Goal: Transaction & Acquisition: Purchase product/service

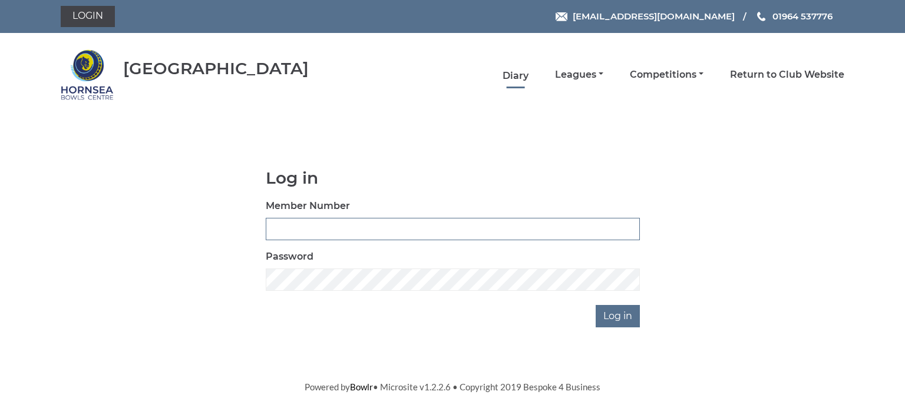
type input "0713"
click at [516, 75] on link "Diary" at bounding box center [515, 76] width 26 height 13
type input "0713"
click at [616, 309] on input "Log in" at bounding box center [617, 316] width 44 height 22
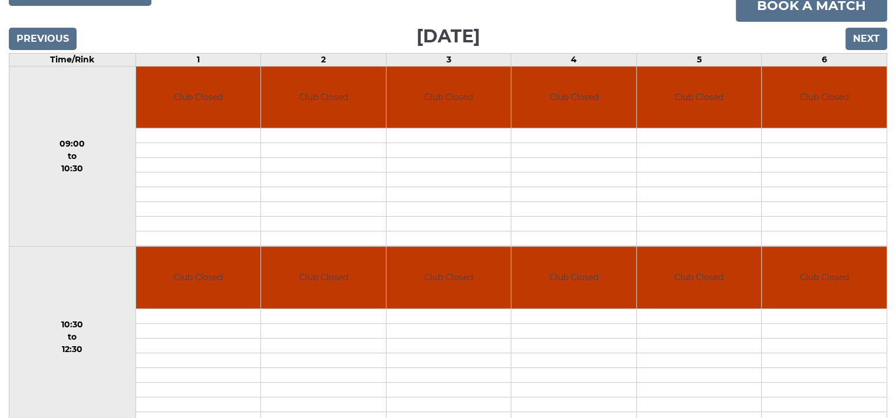
scroll to position [212, 0]
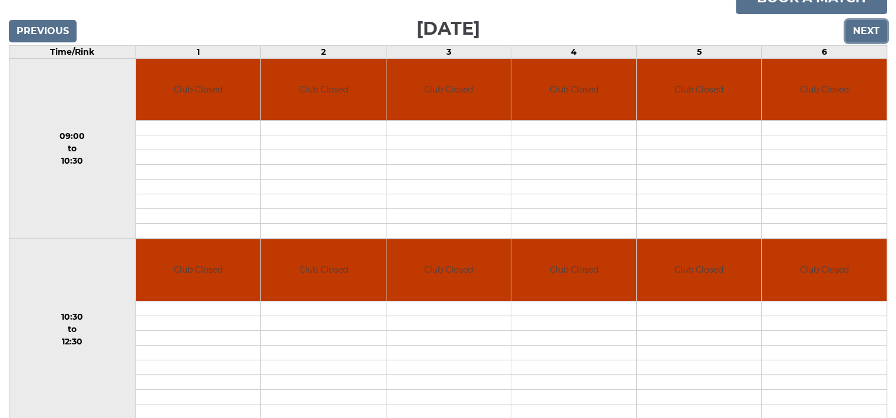
click at [868, 30] on input "Next" at bounding box center [866, 31] width 42 height 22
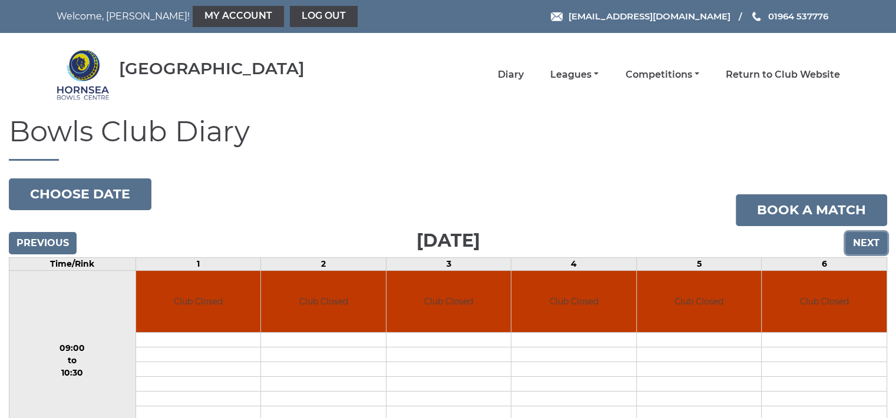
click at [871, 242] on input "Next" at bounding box center [866, 243] width 42 height 22
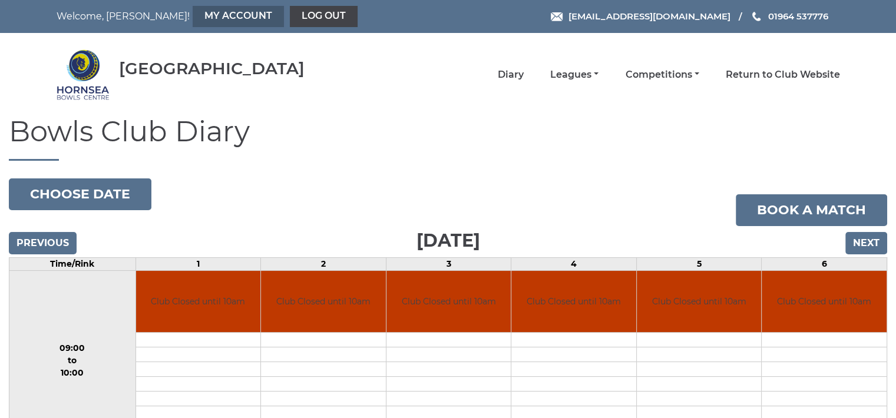
click at [200, 12] on link "My Account" at bounding box center [238, 16] width 91 height 21
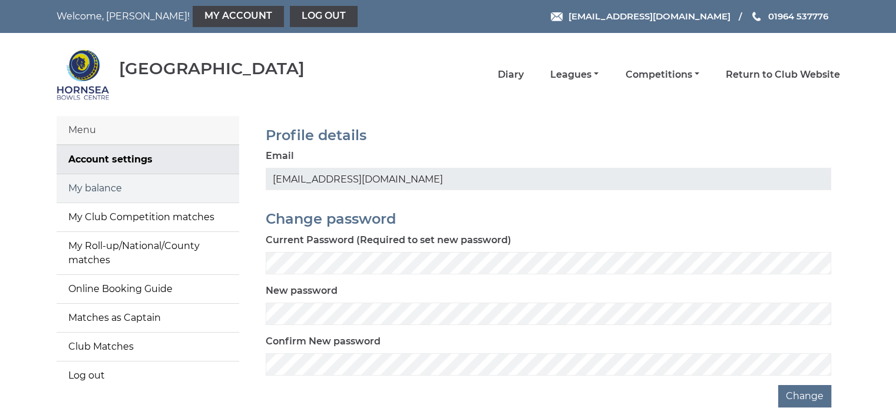
click at [127, 184] on link "My balance" at bounding box center [148, 188] width 183 height 28
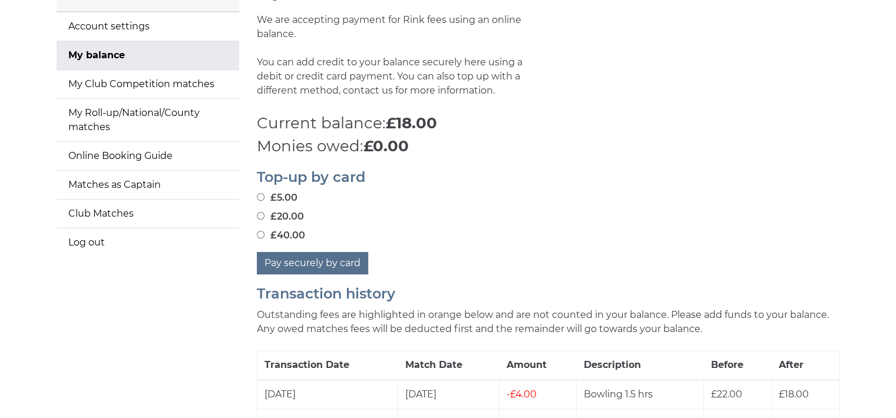
scroll to position [149, 0]
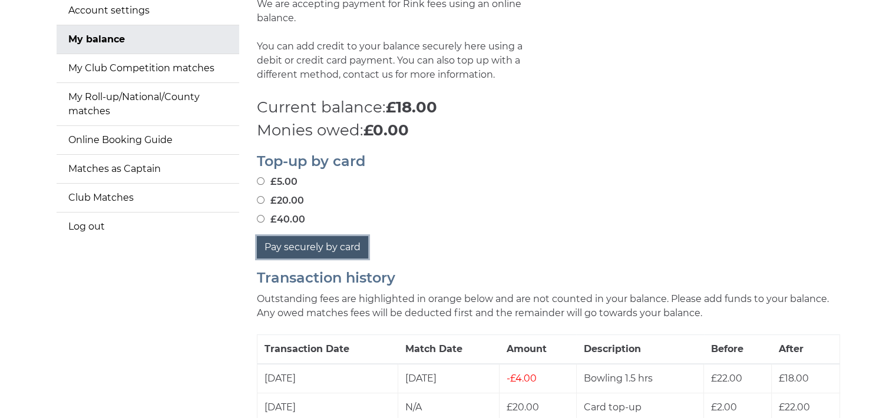
click at [337, 246] on button "Pay securely by card" at bounding box center [312, 247] width 111 height 22
click at [368, 207] on div "£20.00" at bounding box center [548, 201] width 583 height 14
click at [260, 215] on input "£40.00" at bounding box center [261, 219] width 8 height 8
radio input "true"
click at [309, 239] on button "Pay securely by card" at bounding box center [312, 247] width 111 height 22
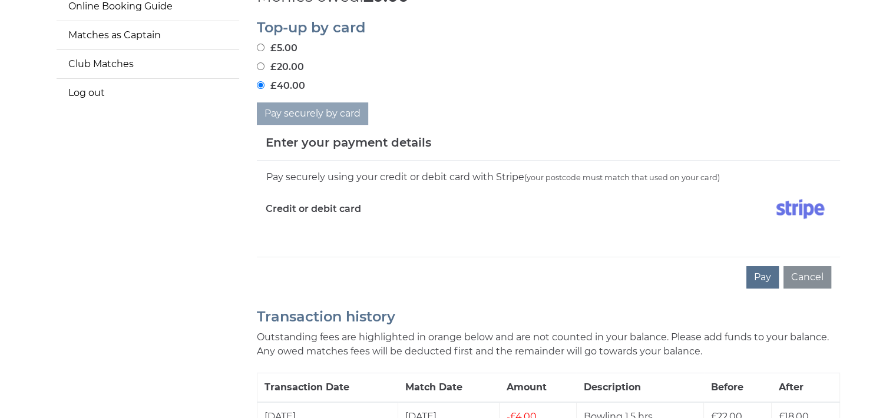
scroll to position [306, 0]
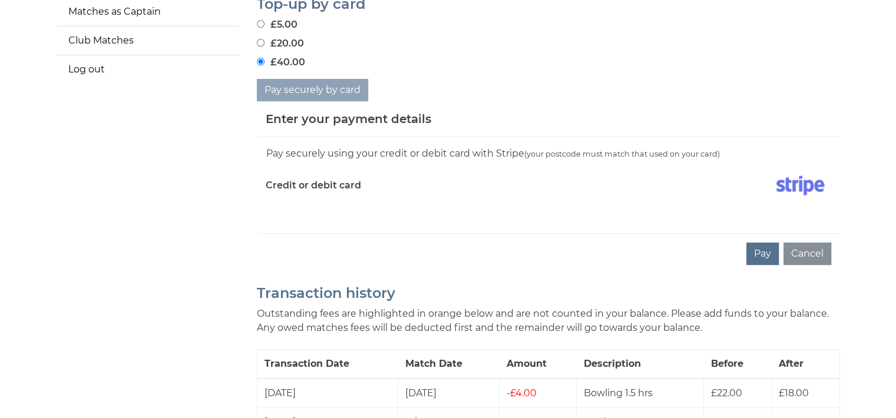
click at [432, 215] on div "Pay securely using your credit or debit card with Stripe (your postcode must ma…" at bounding box center [548, 185] width 583 height 96
click at [309, 217] on div "Pay securely using your credit or debit card with Stripe (your postcode must ma…" at bounding box center [548, 185] width 583 height 96
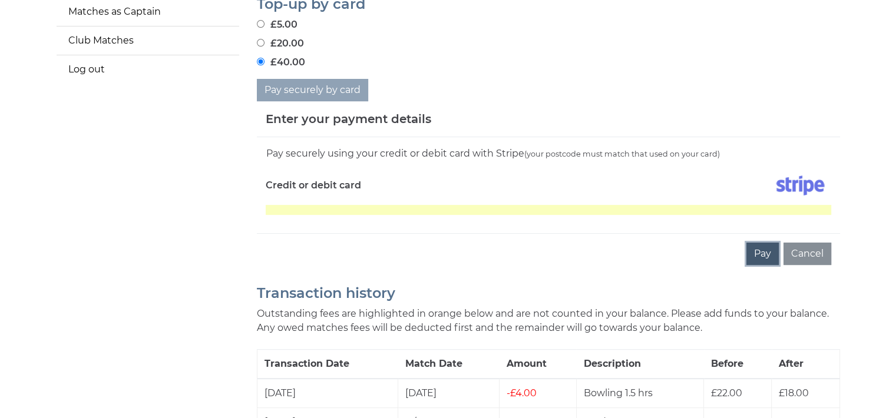
click at [763, 252] on button "Pay" at bounding box center [762, 254] width 32 height 22
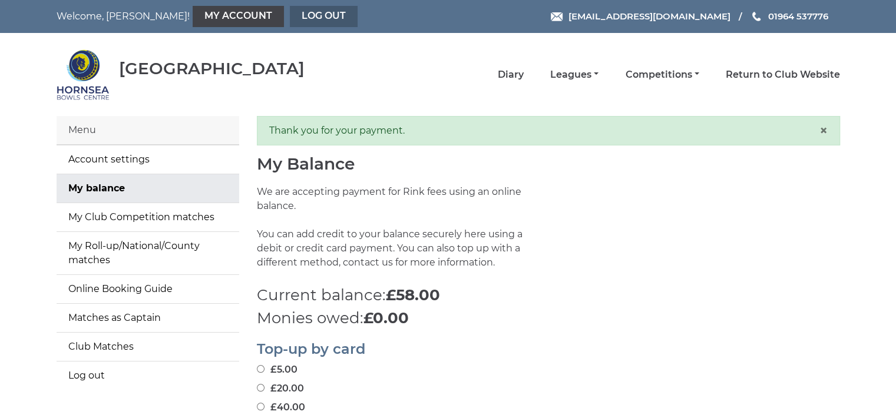
click at [290, 8] on link "Log out" at bounding box center [324, 16] width 68 height 21
